Goal: Communication & Community: Answer question/provide support

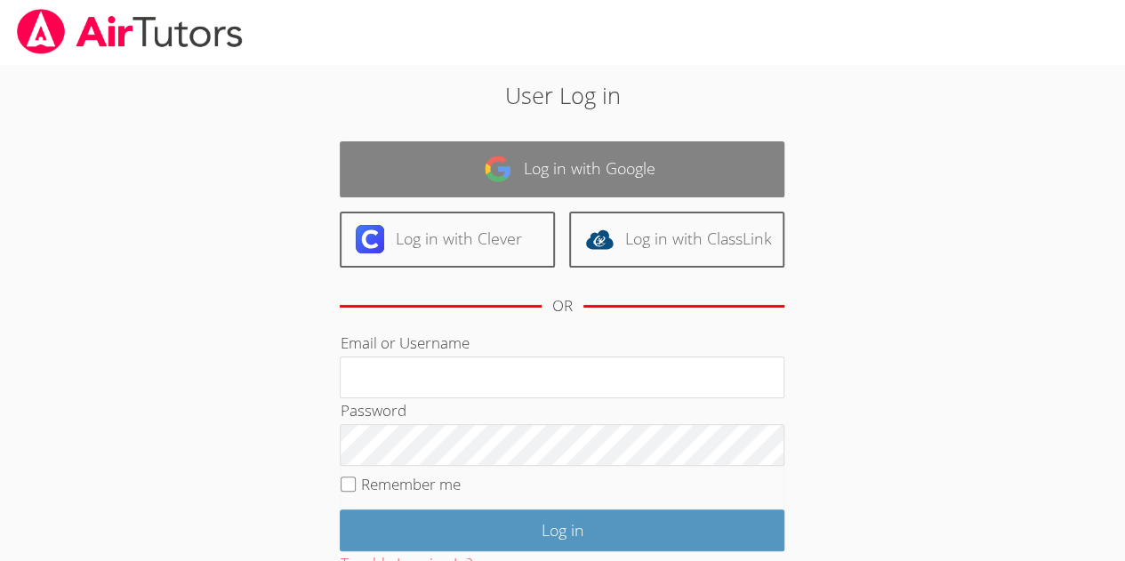
click at [661, 164] on link "Log in with Google" at bounding box center [562, 169] width 445 height 56
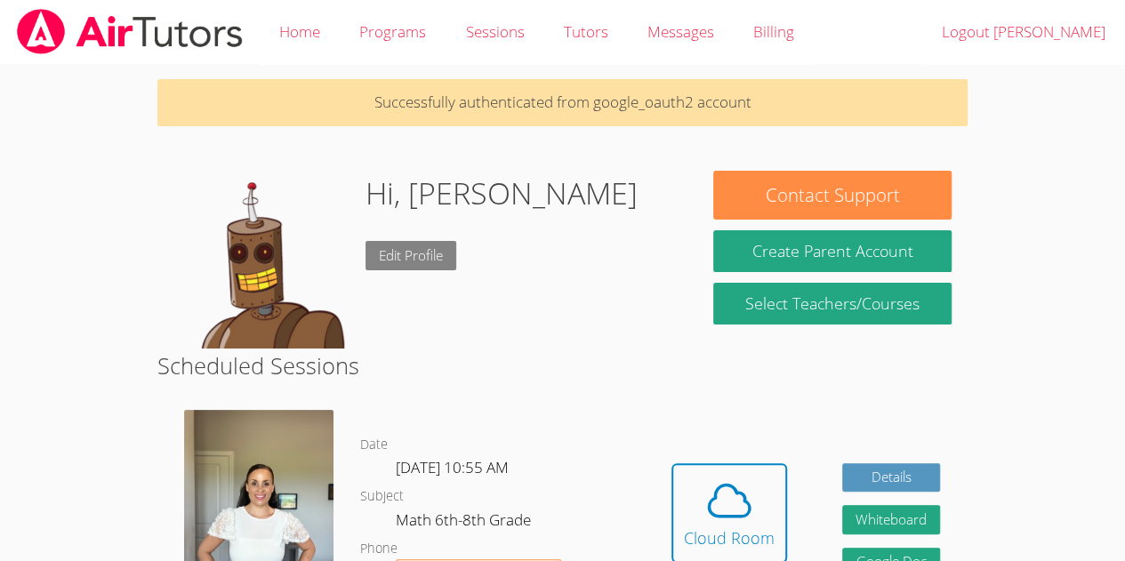
click at [413, 244] on link "Edit Profile" at bounding box center [410, 255] width 91 height 29
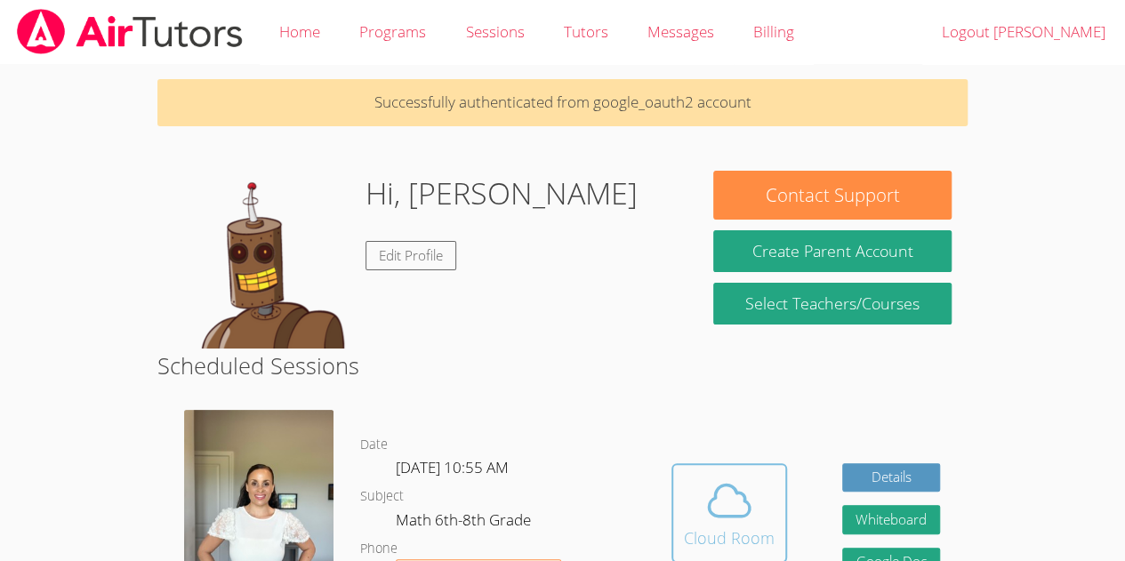
click at [747, 509] on icon at bounding box center [729, 500] width 41 height 31
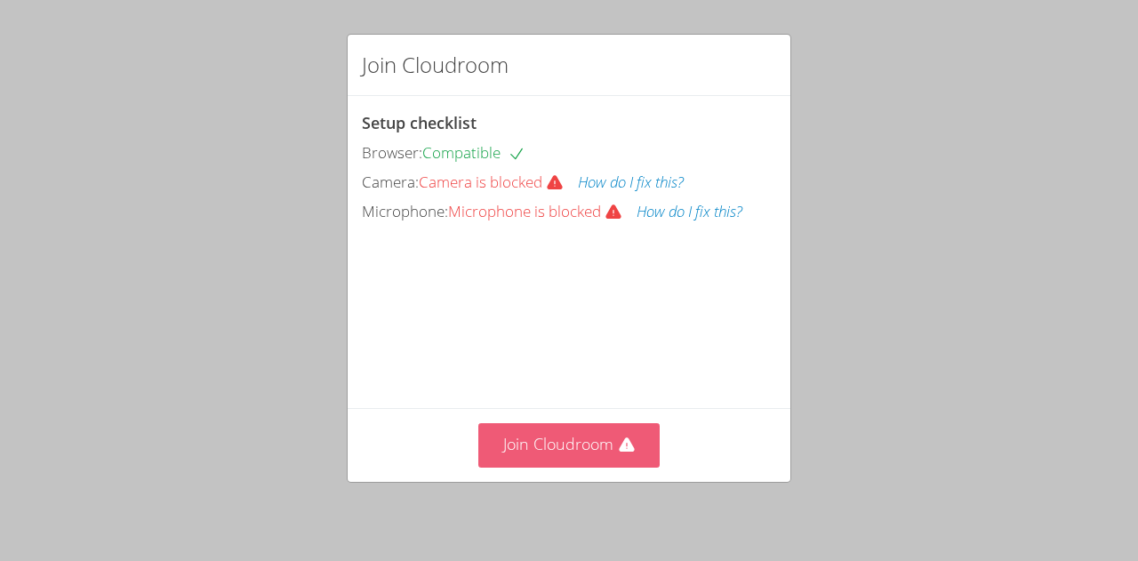
click at [615, 428] on button "Join Cloudroom" at bounding box center [569, 445] width 182 height 44
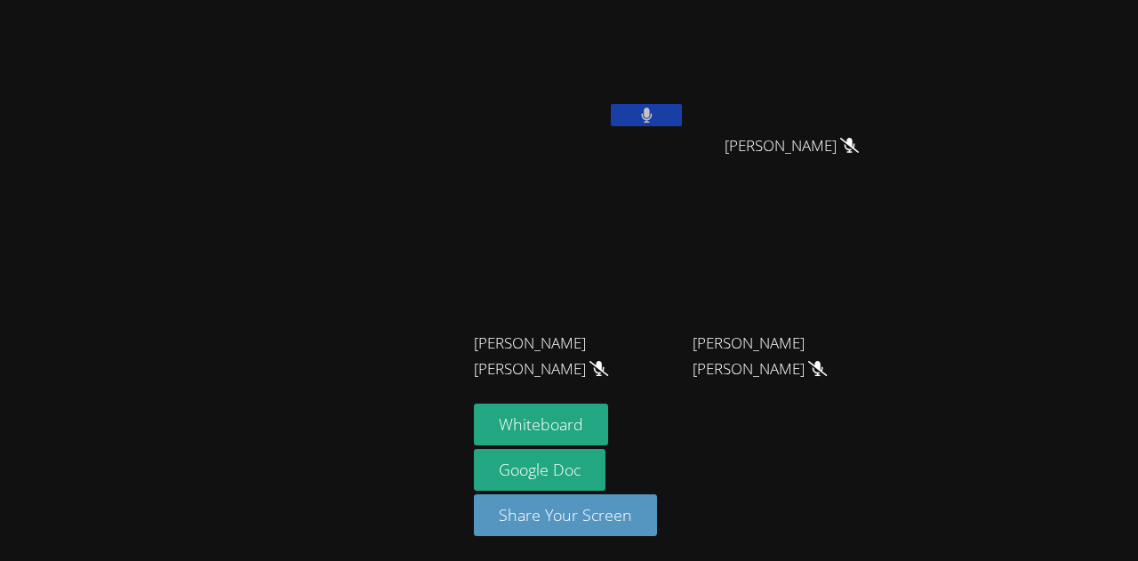
click at [576, 46] on video at bounding box center [580, 66] width 212 height 119
click at [638, 113] on button at bounding box center [646, 115] width 71 height 22
click at [638, 113] on icon at bounding box center [647, 115] width 19 height 15
click at [638, 113] on button at bounding box center [646, 115] width 71 height 22
click at [652, 118] on icon at bounding box center [647, 115] width 19 height 15
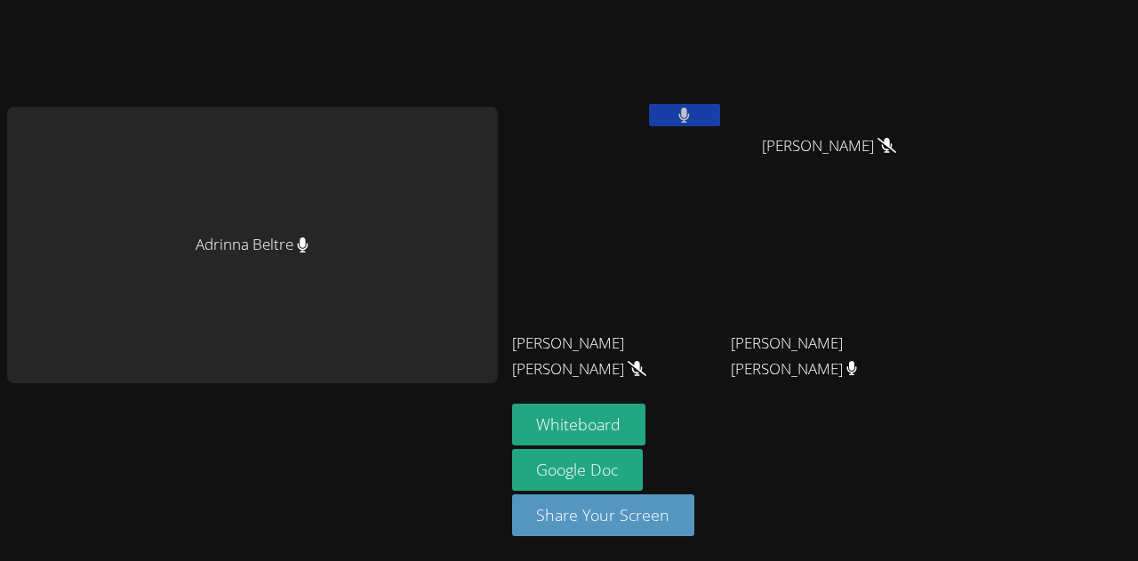
click at [628, 370] on icon at bounding box center [637, 368] width 19 height 15
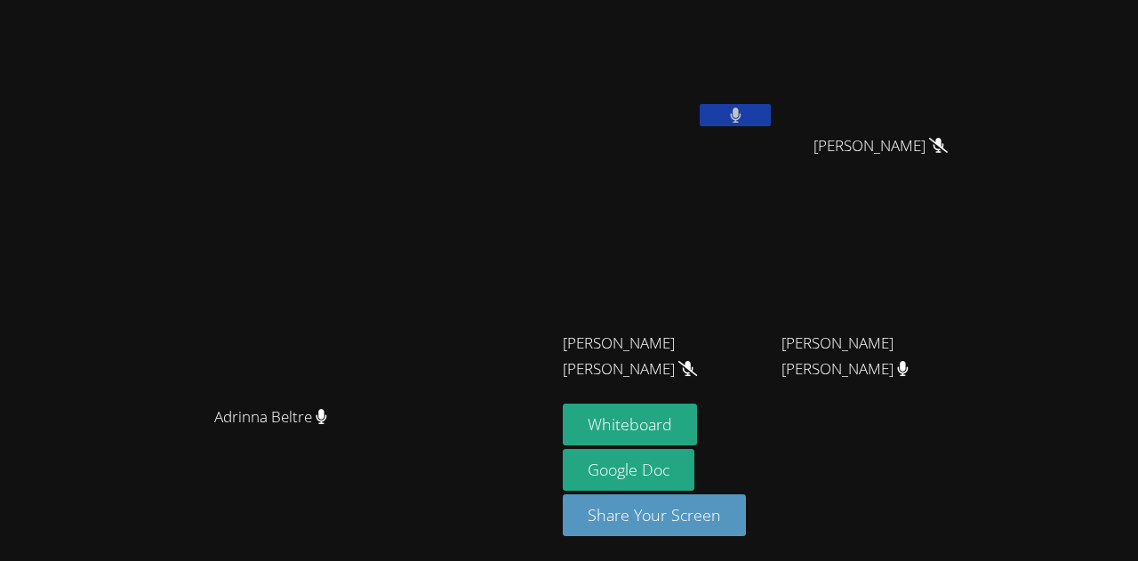
click at [678, 370] on icon at bounding box center [687, 368] width 19 height 15
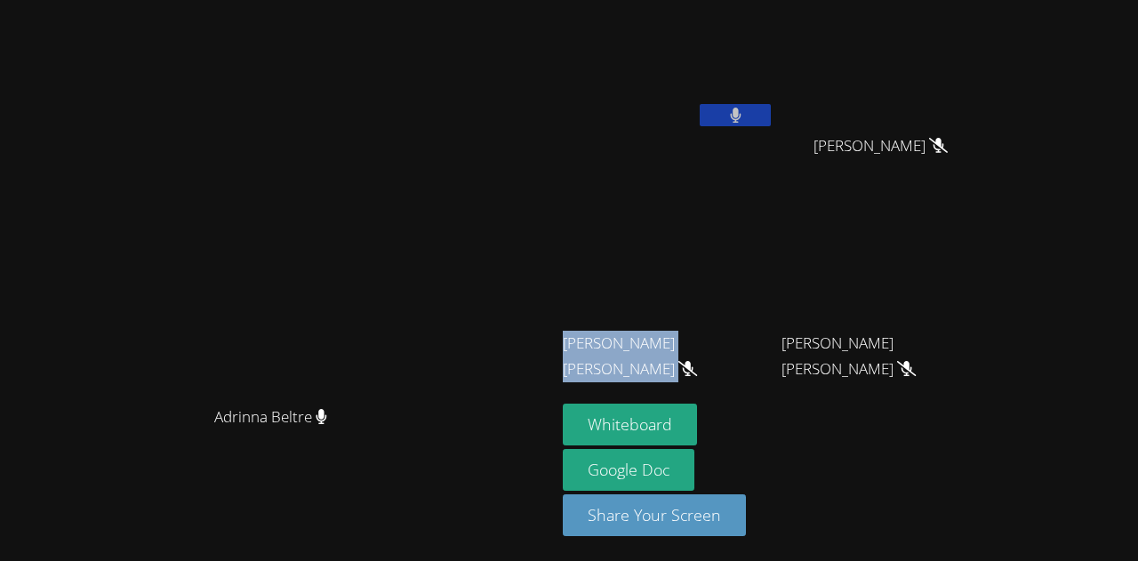
click at [745, 110] on button at bounding box center [735, 115] width 71 height 22
click at [757, 113] on video at bounding box center [669, 66] width 212 height 119
click at [771, 116] on button at bounding box center [735, 115] width 71 height 22
click at [745, 109] on icon at bounding box center [735, 115] width 19 height 15
click at [742, 109] on icon at bounding box center [736, 115] width 12 height 15
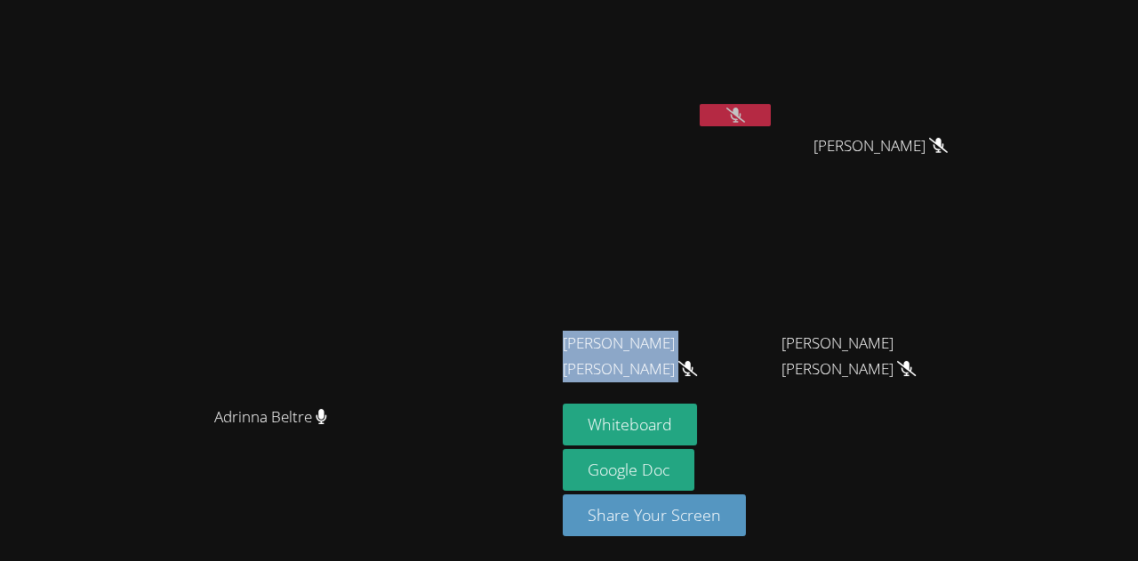
click at [745, 116] on icon at bounding box center [735, 115] width 19 height 15
click at [741, 116] on icon at bounding box center [735, 115] width 11 height 15
click at [745, 116] on icon at bounding box center [735, 115] width 19 height 15
click at [741, 116] on icon at bounding box center [735, 115] width 11 height 15
click at [697, 423] on button "Whiteboard" at bounding box center [630, 425] width 134 height 42
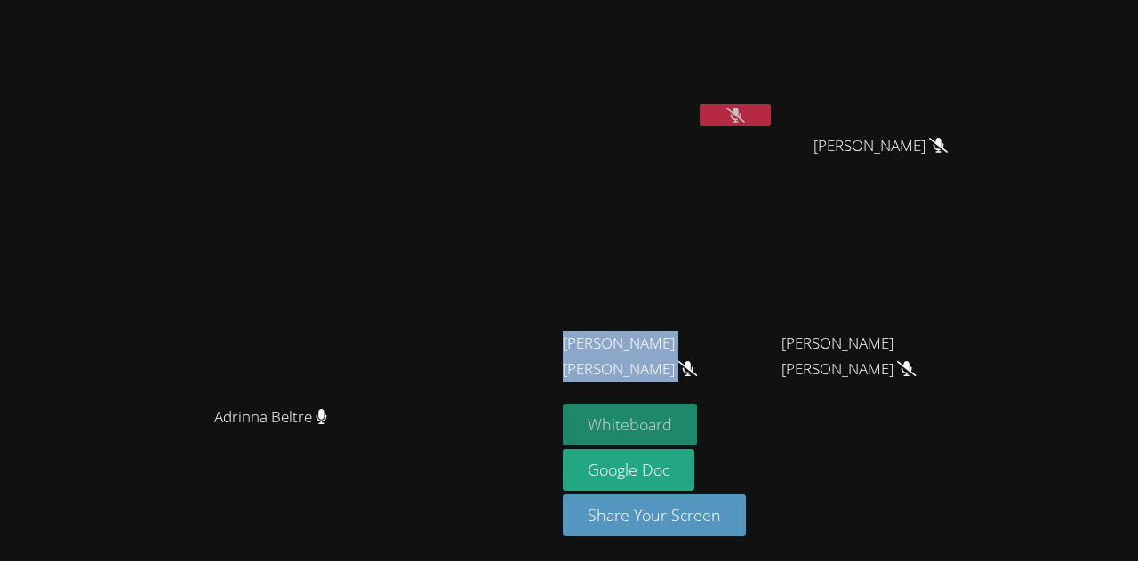
click at [697, 415] on button "Whiteboard" at bounding box center [630, 425] width 134 height 42
click at [771, 115] on button at bounding box center [735, 115] width 71 height 22
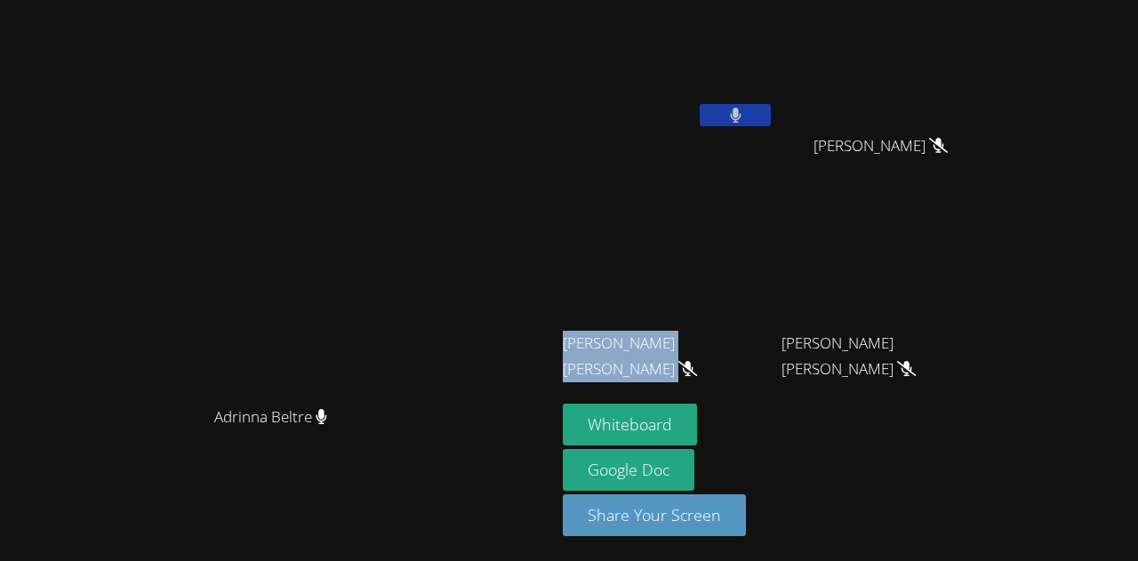
click at [771, 120] on button at bounding box center [735, 115] width 71 height 22
click at [771, 116] on button at bounding box center [735, 115] width 71 height 22
click at [741, 116] on icon at bounding box center [735, 115] width 11 height 15
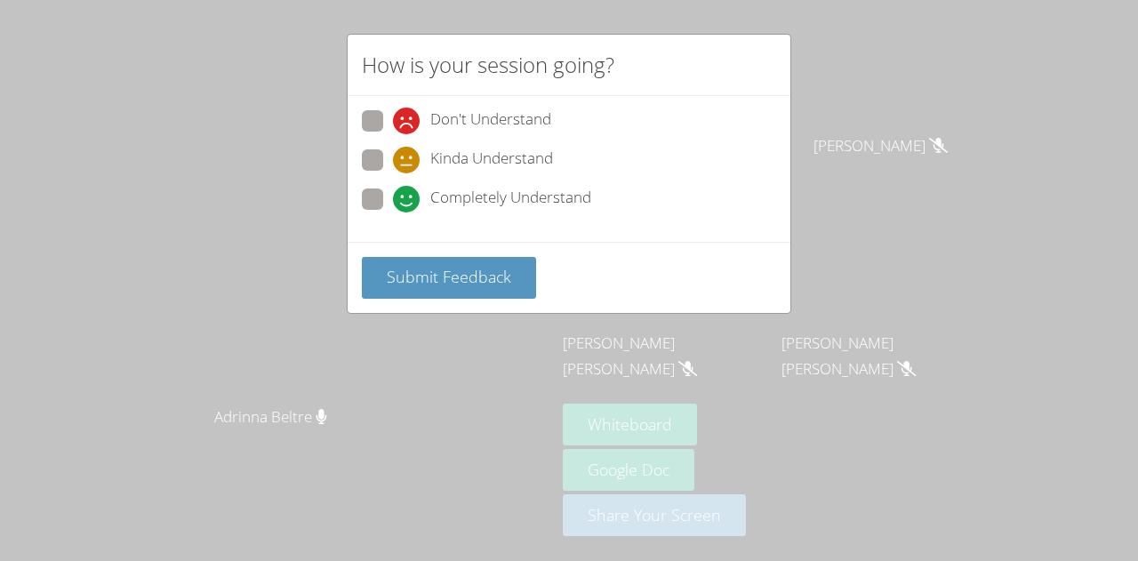
click at [386, 197] on label "Completely Understand" at bounding box center [476, 201] width 229 height 24
click at [393, 197] on input "Completely Understand" at bounding box center [400, 196] width 15 height 15
radio input "true"
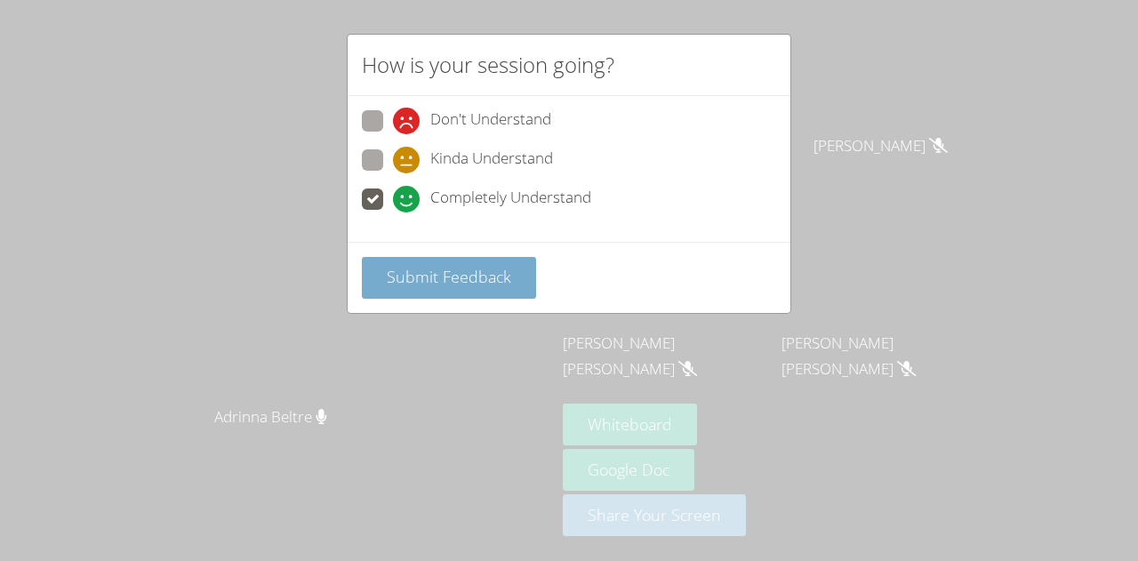
click at [425, 266] on span "Submit Feedback" at bounding box center [449, 276] width 124 height 21
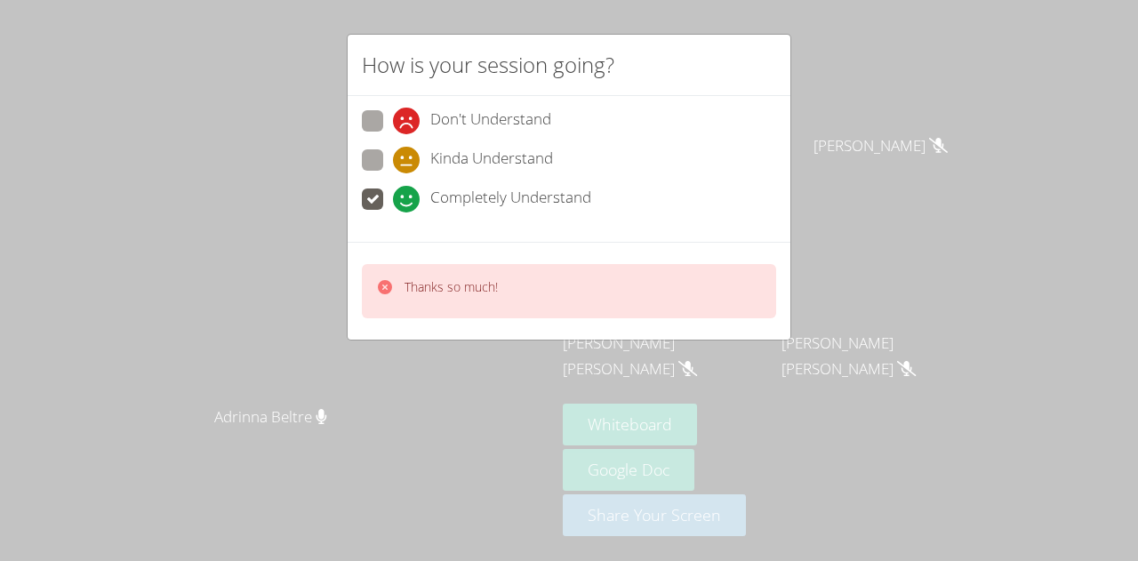
click at [300, 124] on div "How is your session going? Don't Understand Kinda Understand Completely Underst…" at bounding box center [569, 280] width 1138 height 561
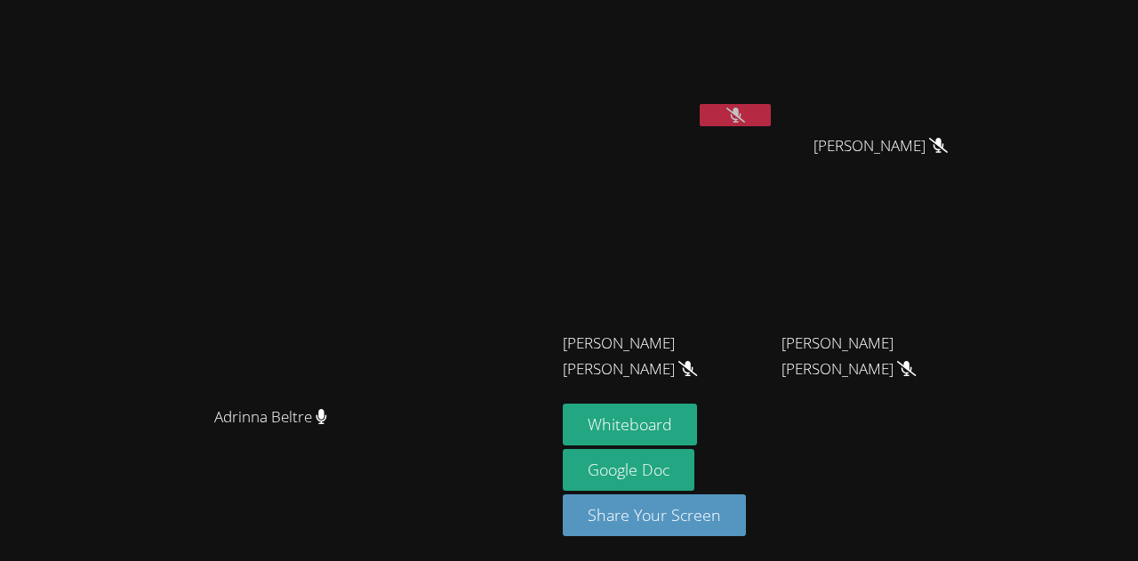
click at [745, 116] on icon at bounding box center [735, 115] width 19 height 15
click at [741, 118] on icon at bounding box center [735, 115] width 11 height 15
click at [745, 115] on icon at bounding box center [735, 115] width 19 height 15
click at [741, 115] on icon at bounding box center [735, 115] width 11 height 15
